Goal: Task Accomplishment & Management: Manage account settings

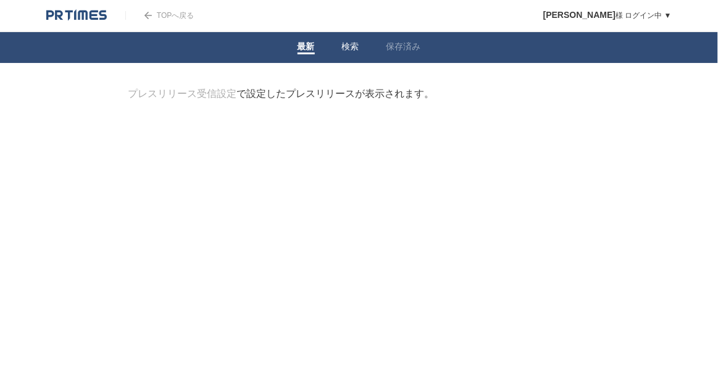
click at [352, 45] on link "検索" at bounding box center [350, 47] width 17 height 13
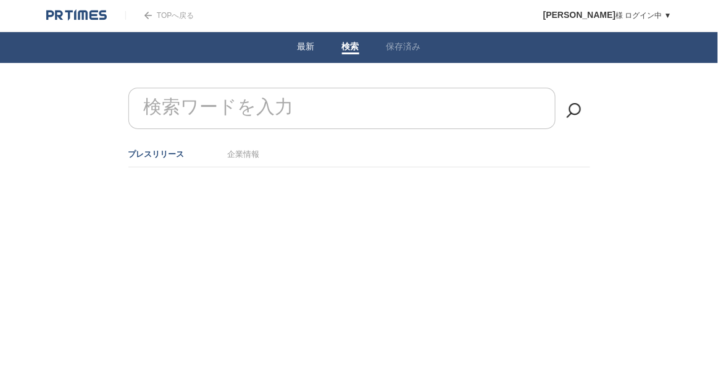
click at [311, 46] on link "最新" at bounding box center [306, 47] width 17 height 13
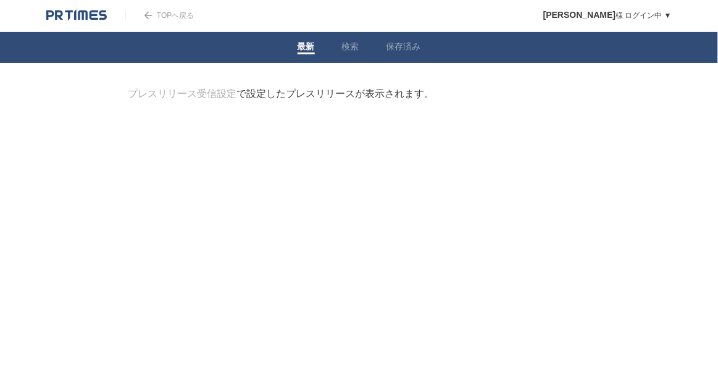
click at [74, 15] on img at bounding box center [76, 15] width 61 height 12
click at [670, 14] on link "[PERSON_NAME] ログイン中 ▼" at bounding box center [608, 15] width 128 height 9
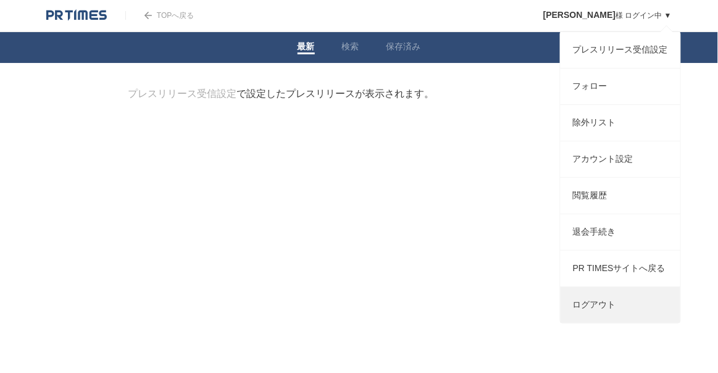
click at [599, 323] on link "ログアウト" at bounding box center [621, 305] width 120 height 36
